Goal: Information Seeking & Learning: Learn about a topic

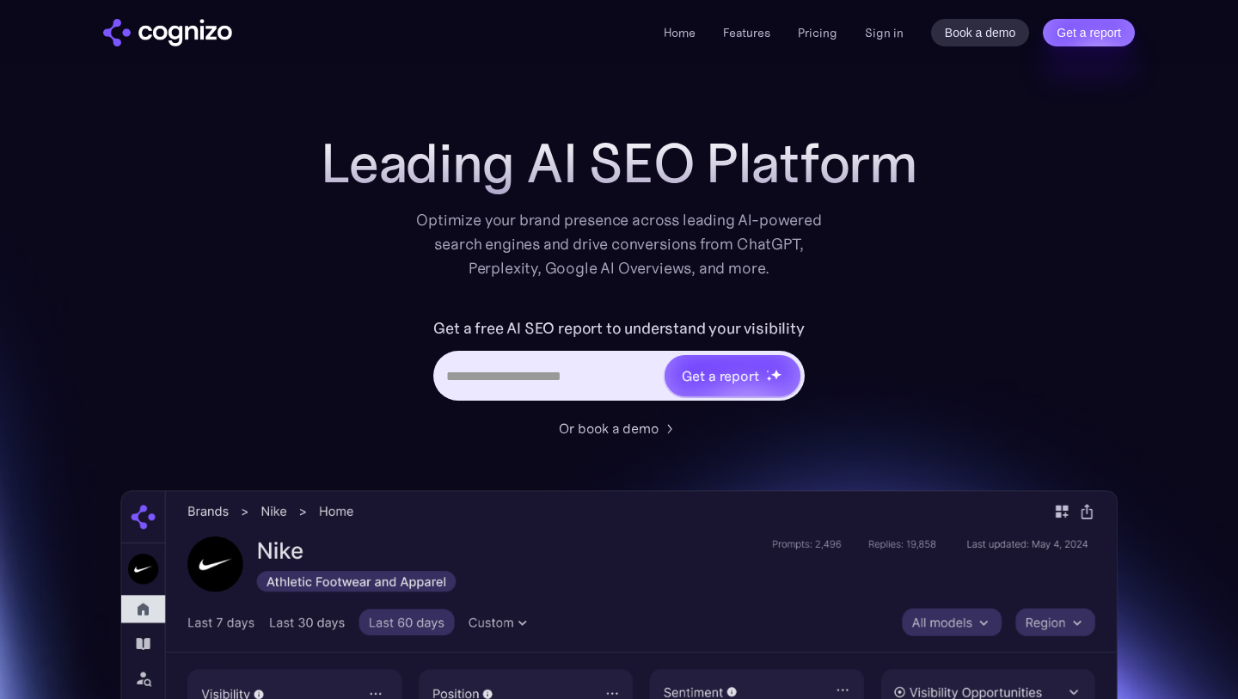
click at [549, 218] on div "Optimize your brand presence across leading AI-powered search engines and drive…" at bounding box center [618, 244] width 423 height 72
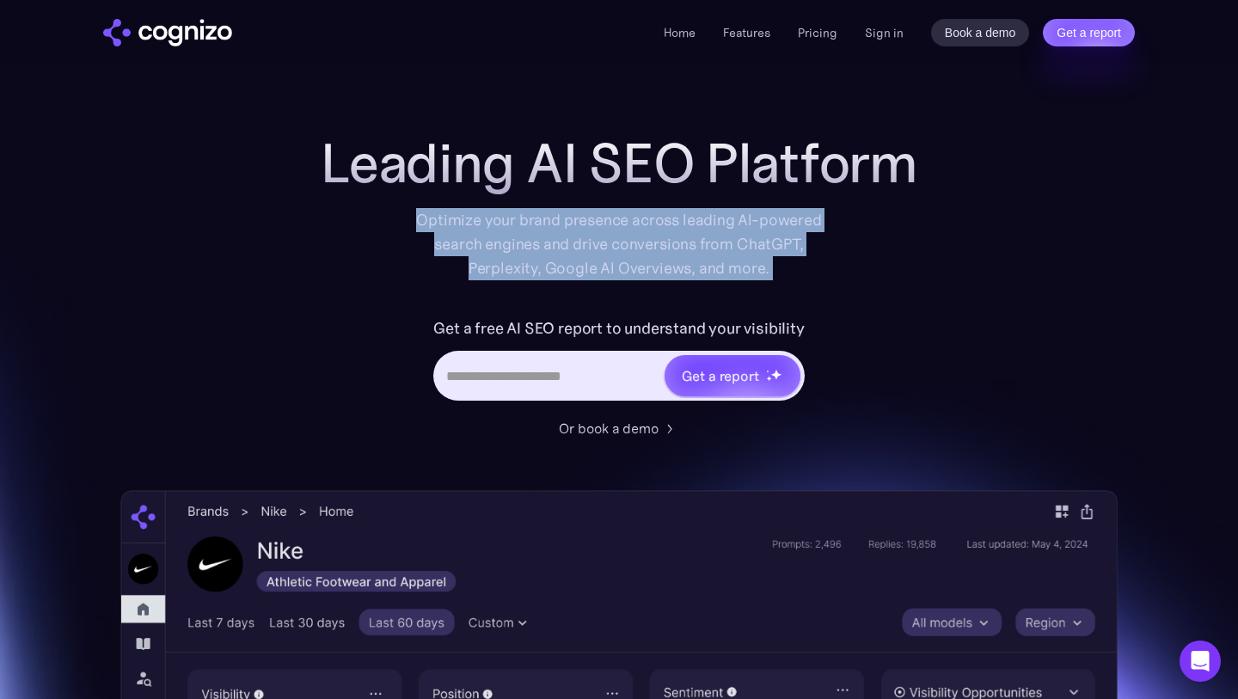
click at [549, 218] on div "Optimize your brand presence across leading AI-powered search engines and drive…" at bounding box center [618, 244] width 423 height 72
click at [524, 218] on div "Optimize your brand presence across leading AI-powered search engines and drive…" at bounding box center [618, 244] width 423 height 72
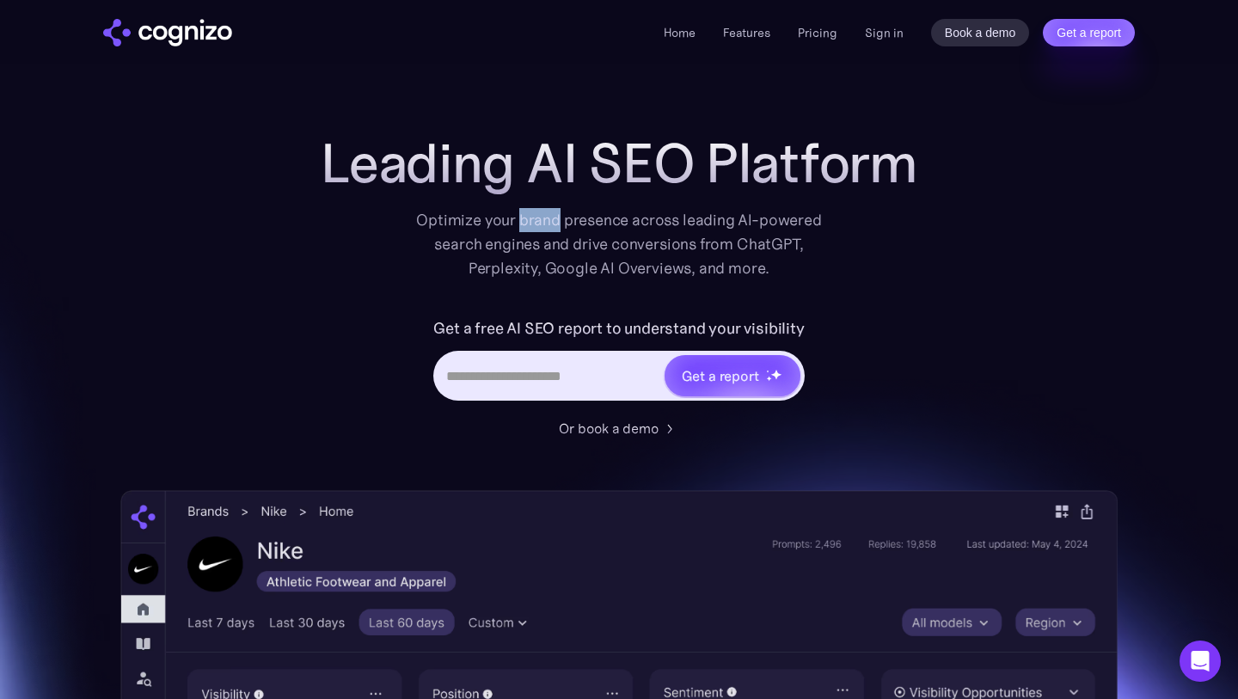
click at [524, 218] on div "Optimize your brand presence across leading AI-powered search engines and drive…" at bounding box center [618, 244] width 423 height 72
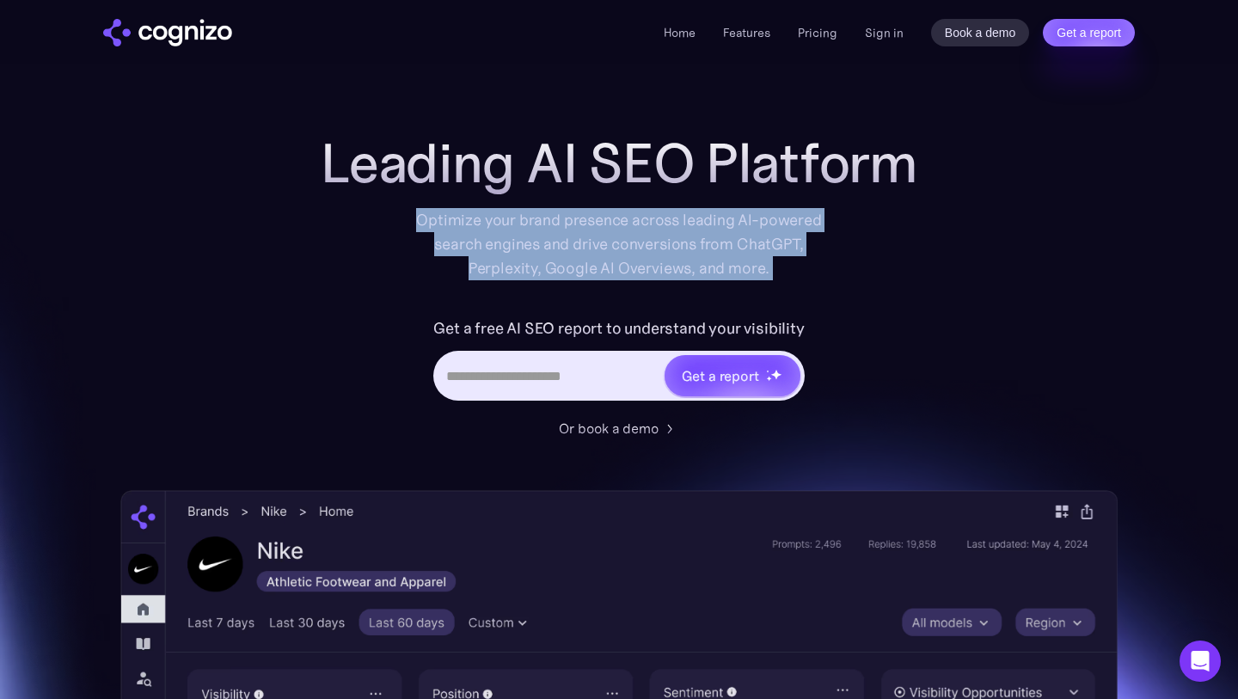
click at [524, 218] on div "Optimize your brand presence across leading AI-powered search engines and drive…" at bounding box center [618, 244] width 423 height 72
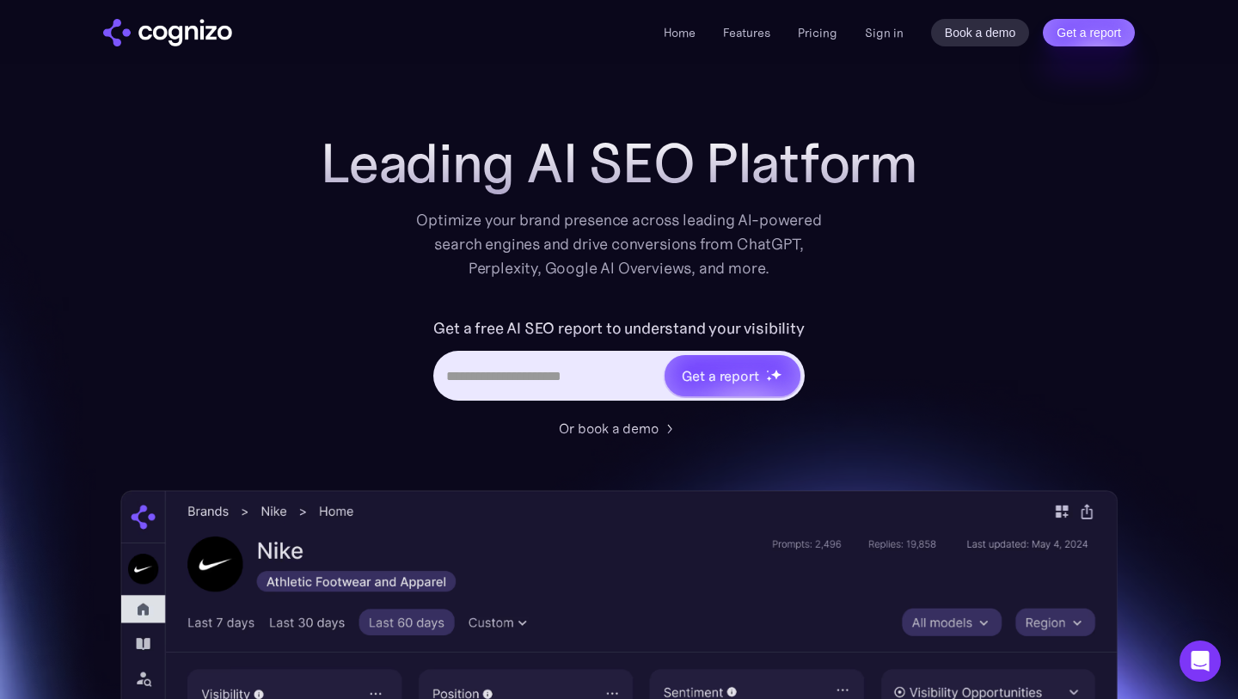
click at [565, 218] on div "Optimize your brand presence across leading AI-powered search engines and drive…" at bounding box center [618, 244] width 423 height 72
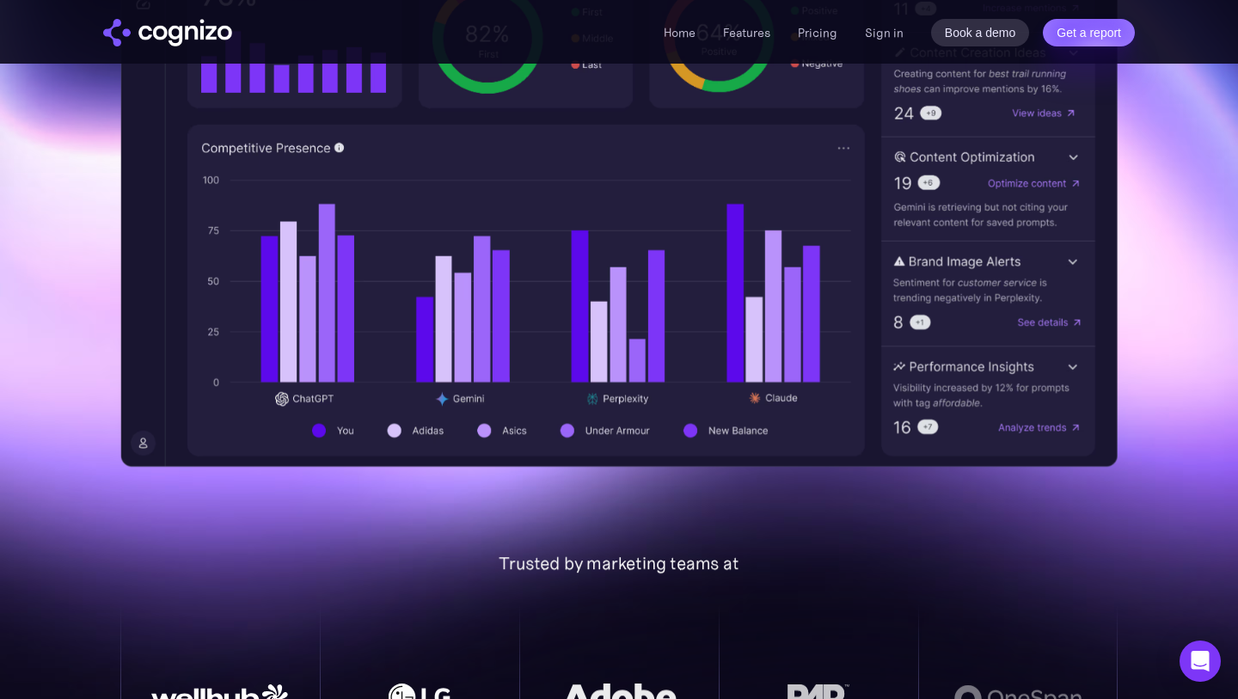
scroll to position [676, 0]
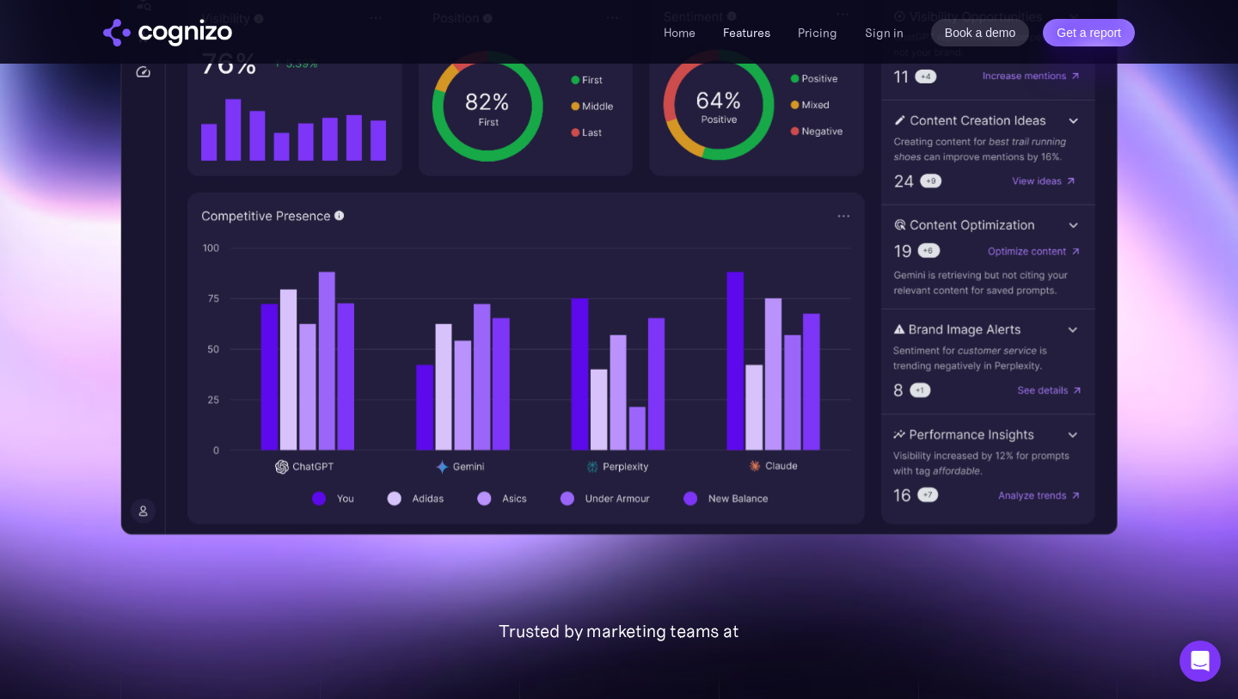
click at [744, 27] on link "Features" at bounding box center [746, 32] width 47 height 15
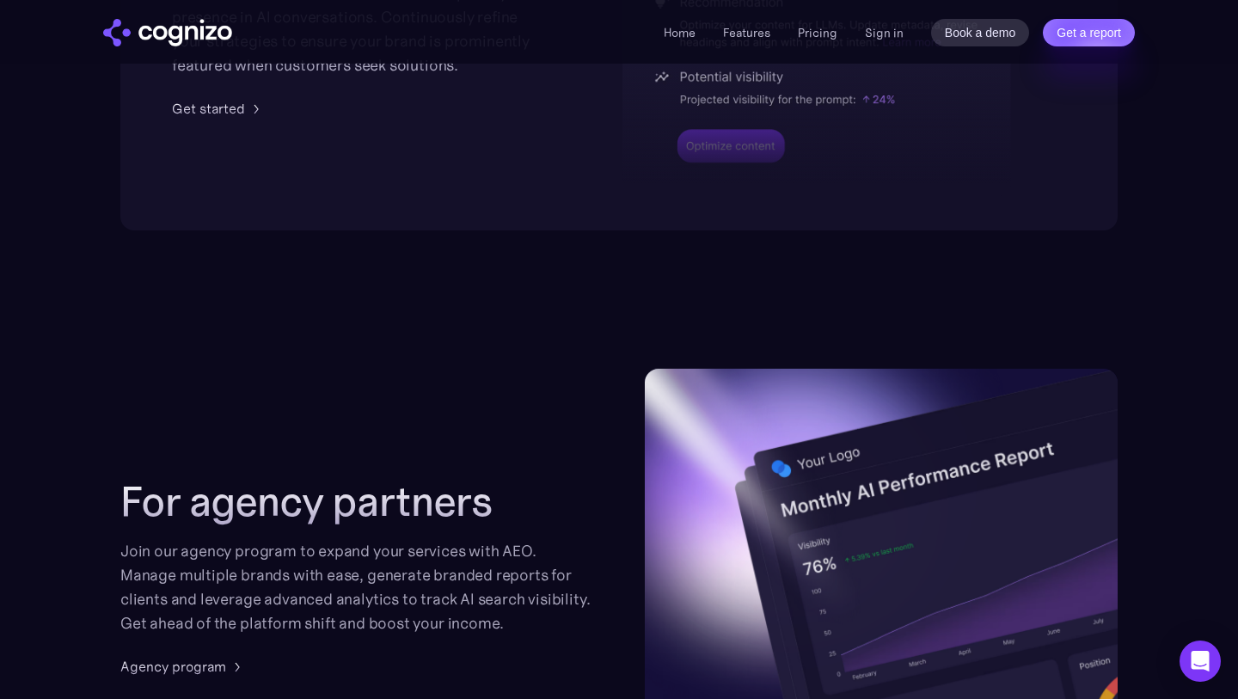
scroll to position [4491, 0]
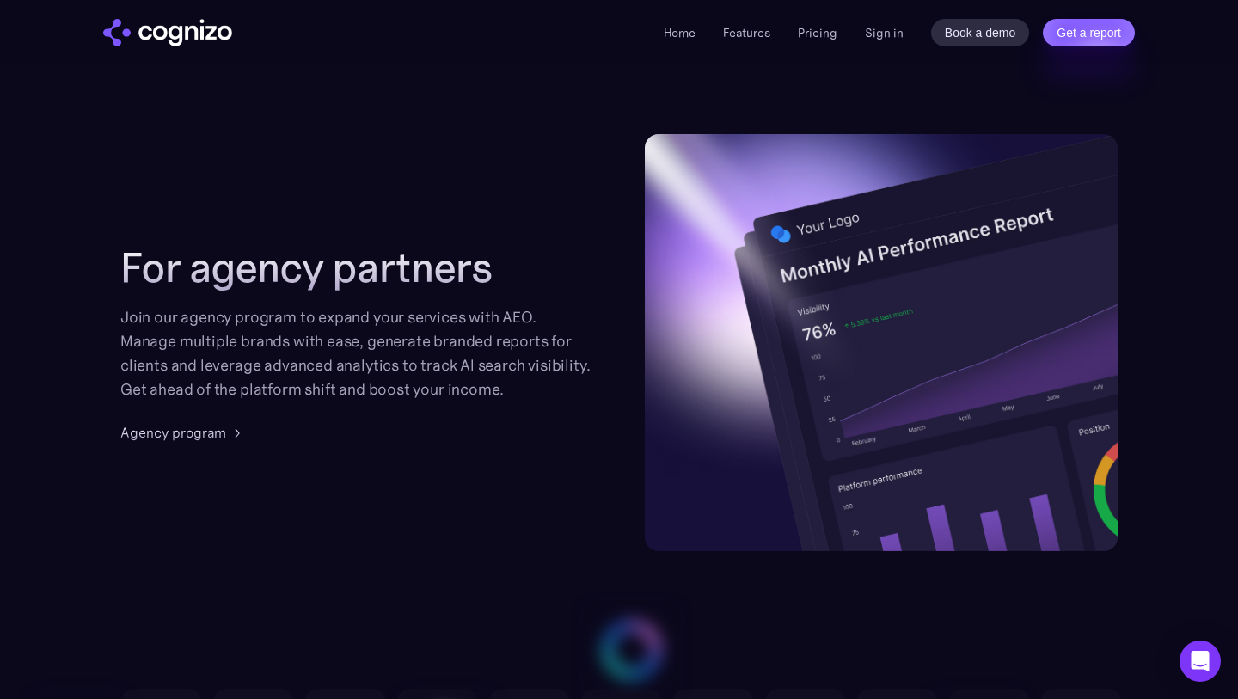
click at [500, 279] on h2 "For agency partners" at bounding box center [356, 267] width 473 height 48
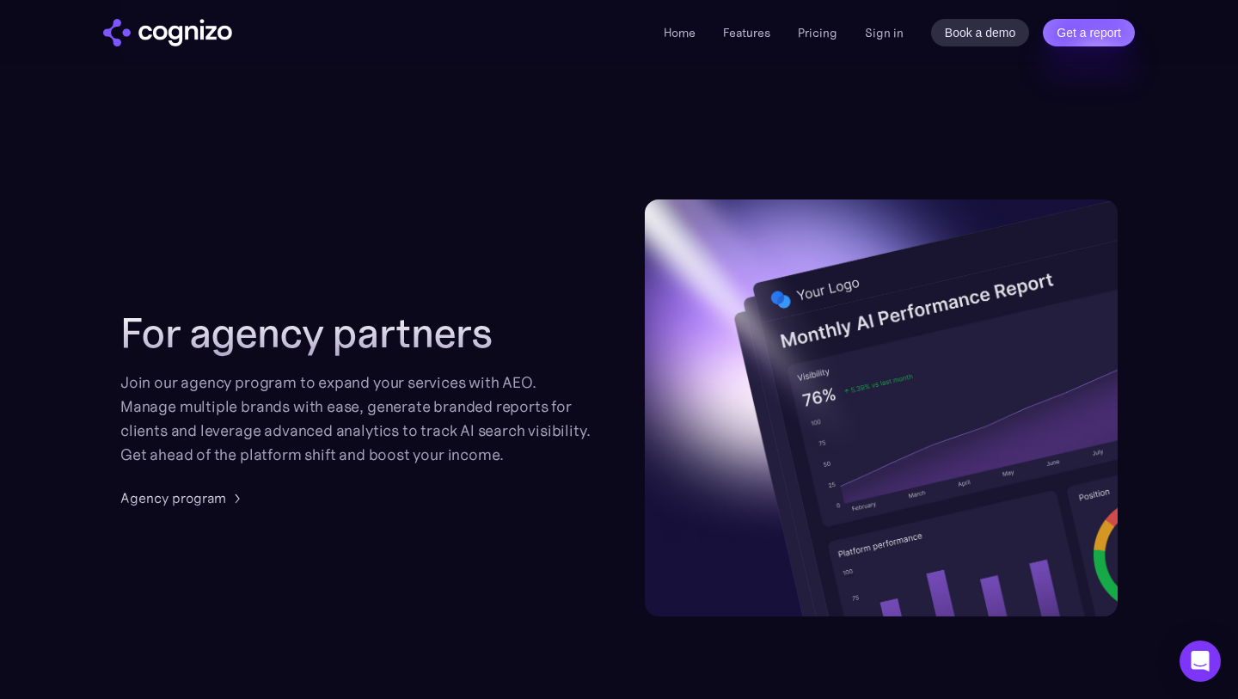
scroll to position [4291, 0]
